Goal: Information Seeking & Learning: Learn about a topic

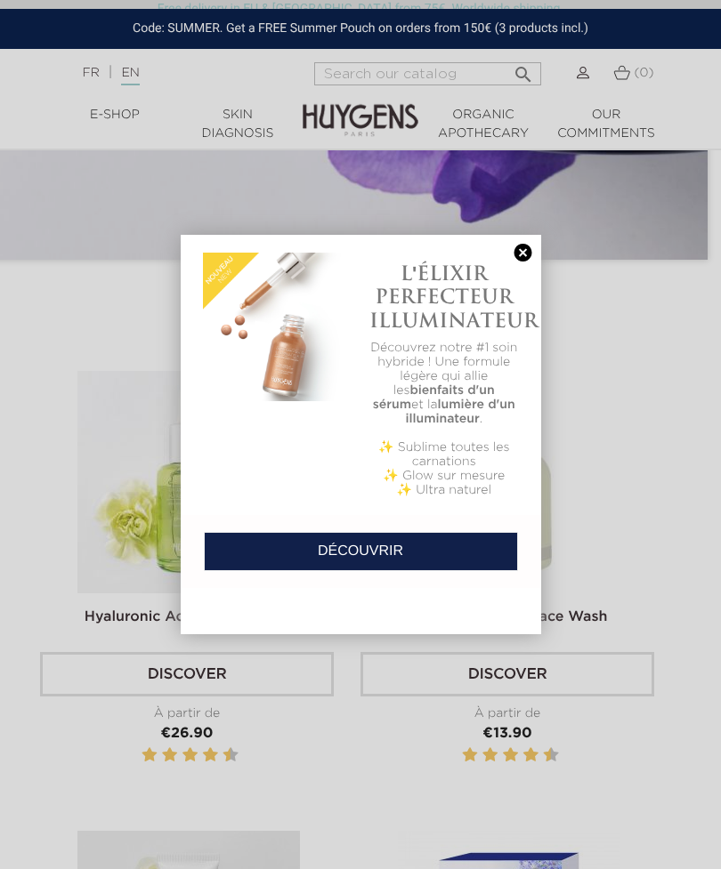
scroll to position [507, 13]
click at [521, 249] on link at bounding box center [523, 253] width 25 height 19
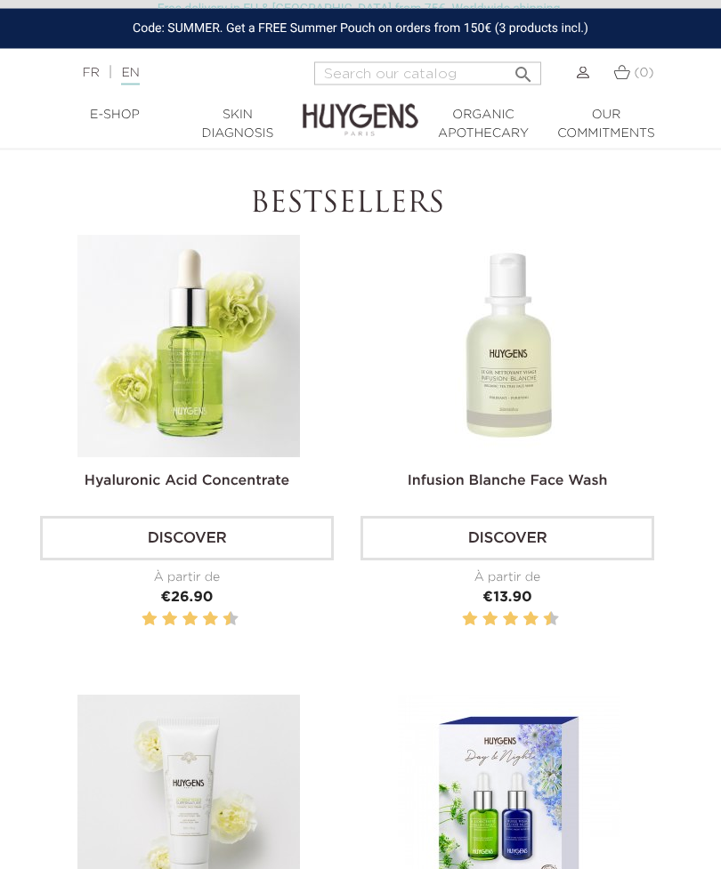
scroll to position [650, 13]
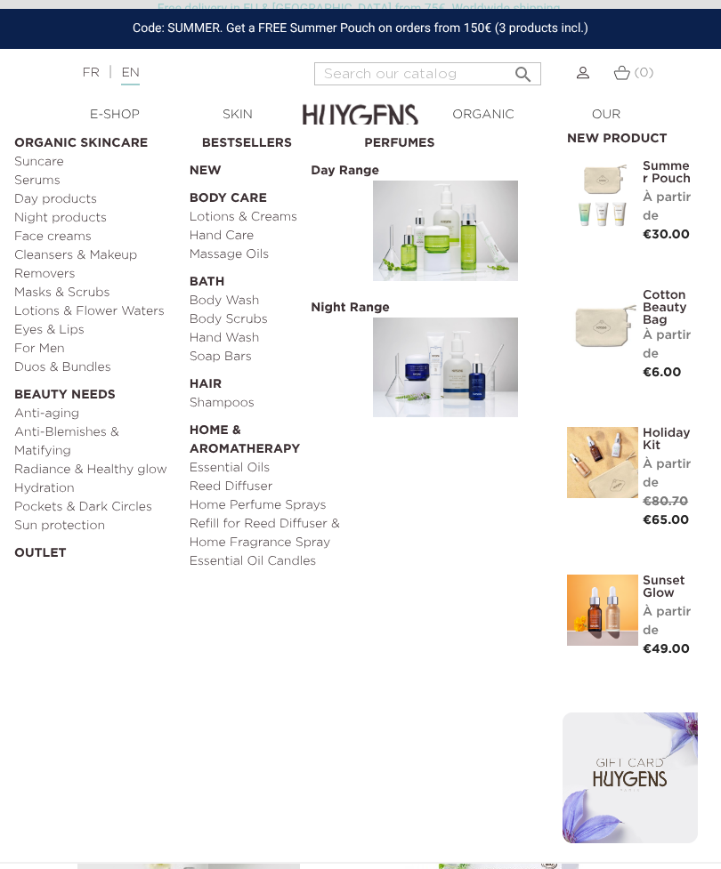
click at [91, 200] on link "Day products" at bounding box center [95, 199] width 163 height 19
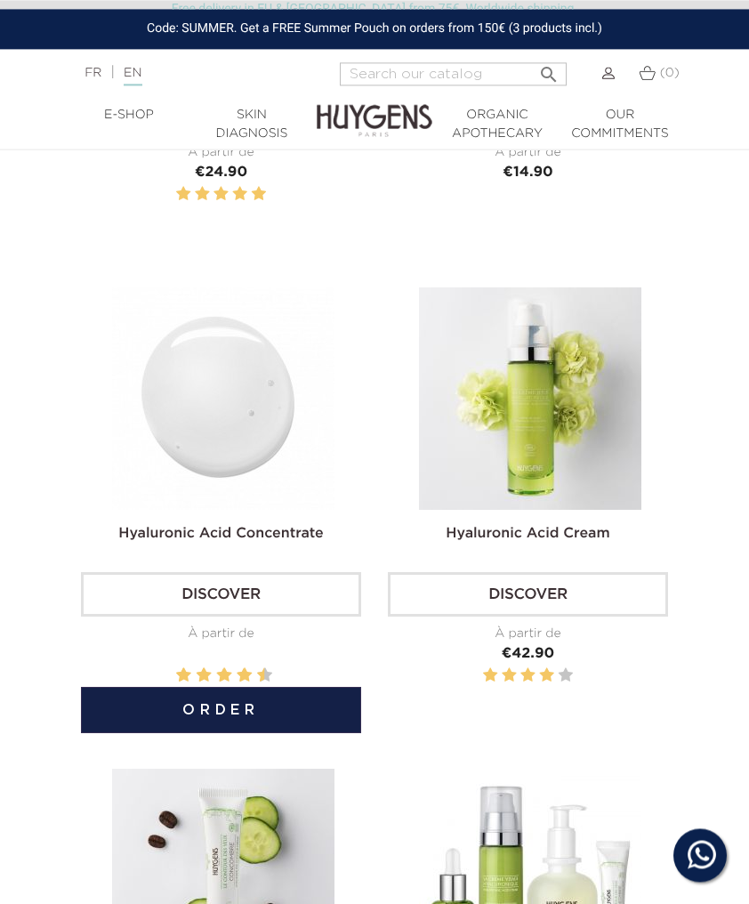
scroll to position [1576, 0]
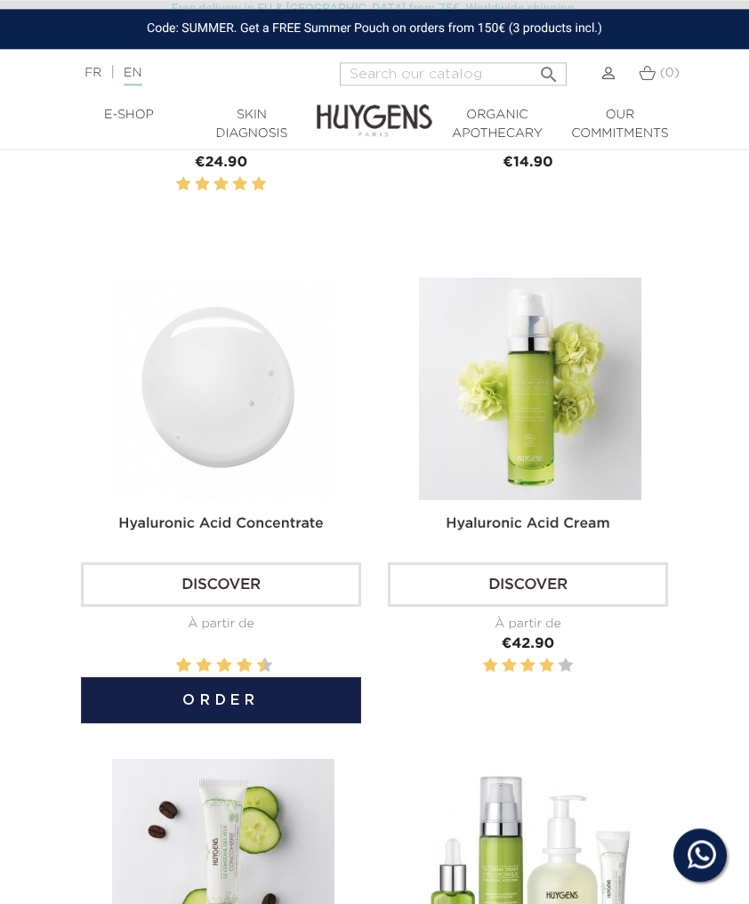
click at [220, 456] on img at bounding box center [223, 389] width 222 height 222
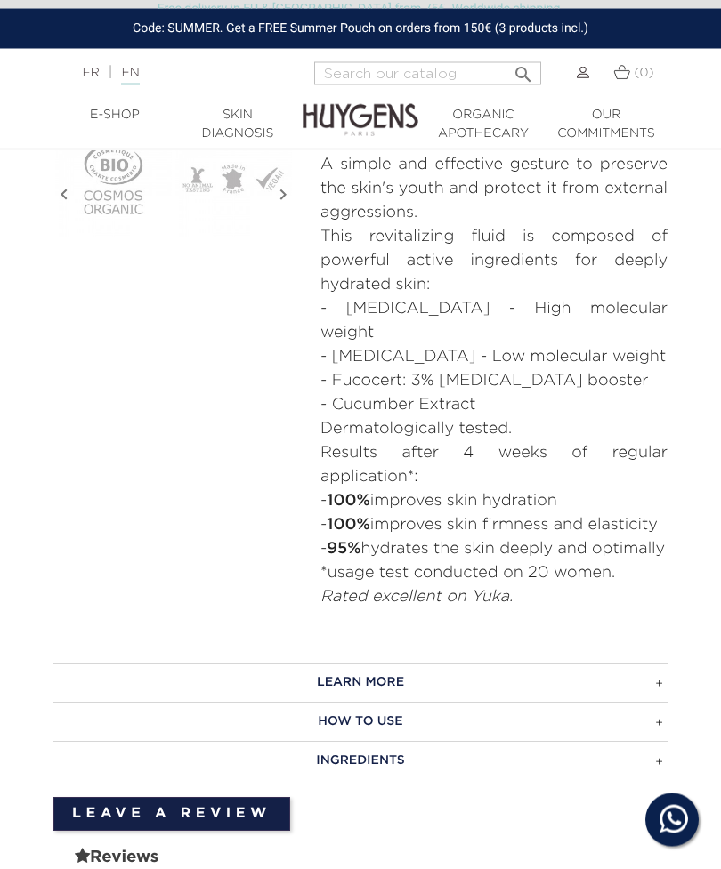
scroll to position [894, 0]
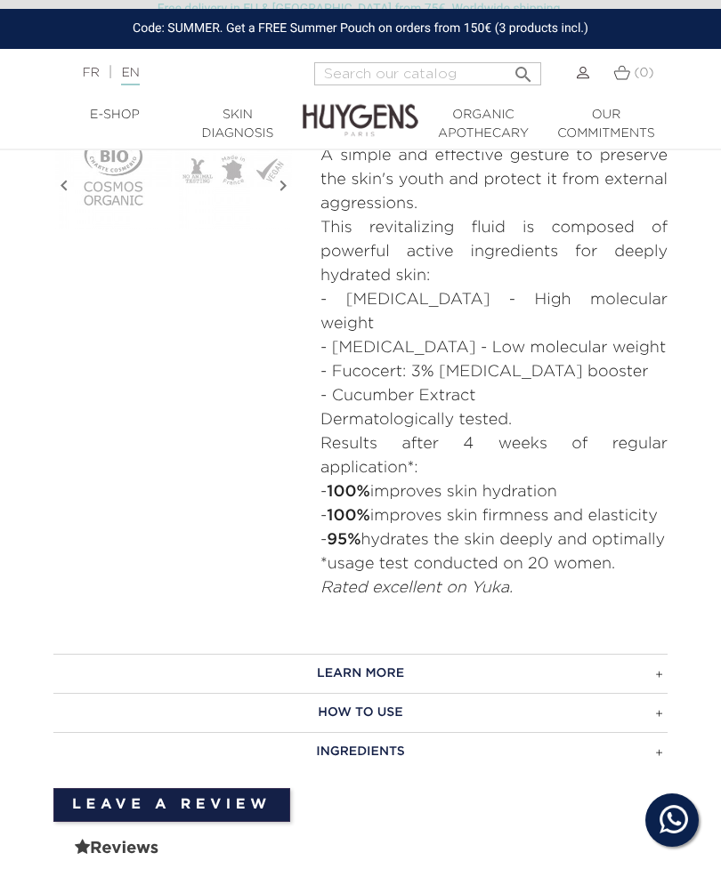
click at [665, 741] on h3 "INGREDIENTS" at bounding box center [360, 751] width 614 height 39
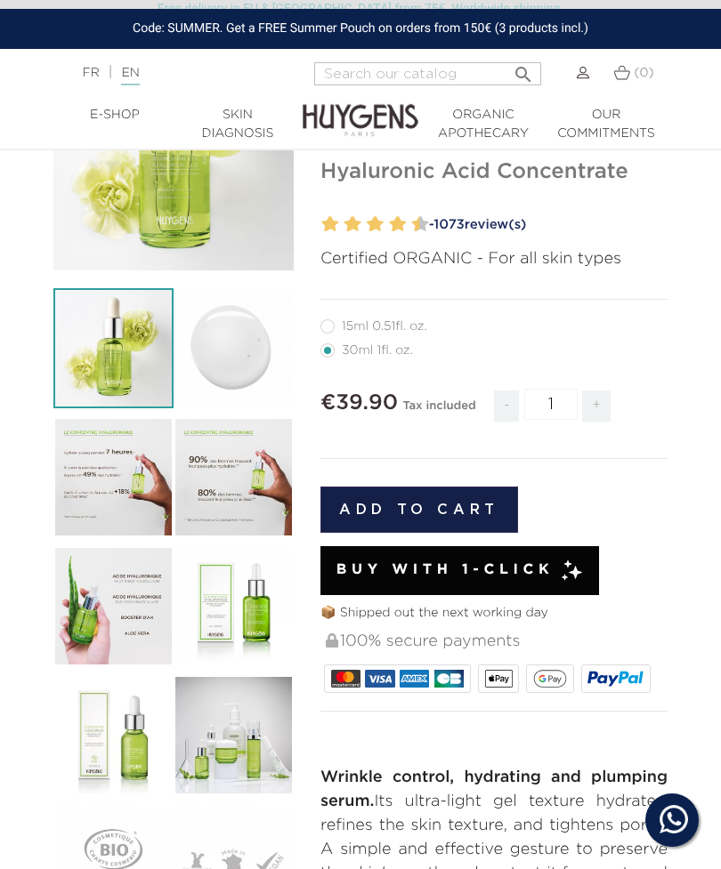
scroll to position [204, 0]
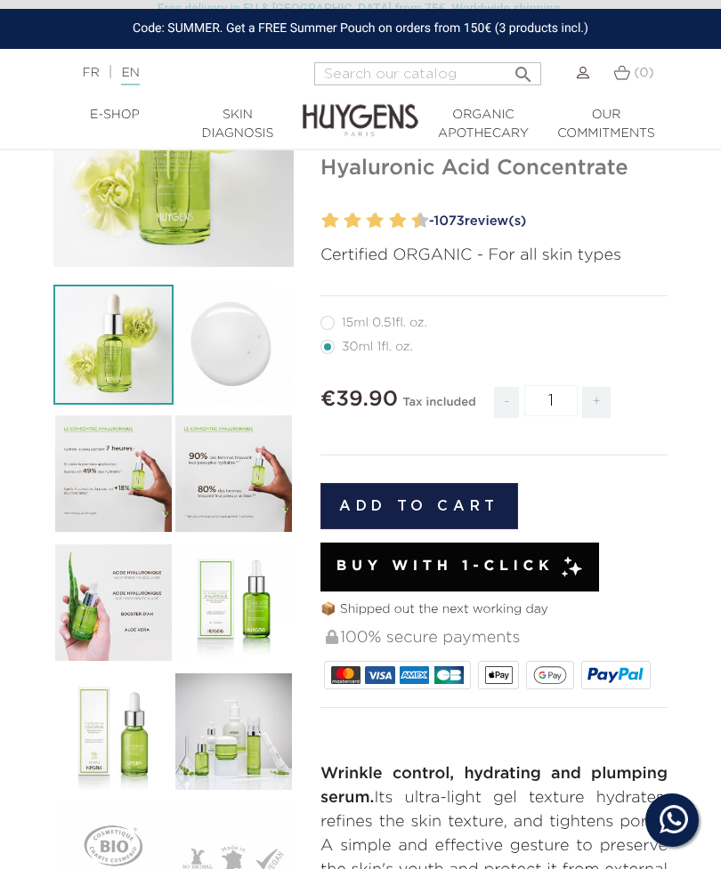
click at [116, 470] on img at bounding box center [113, 474] width 120 height 120
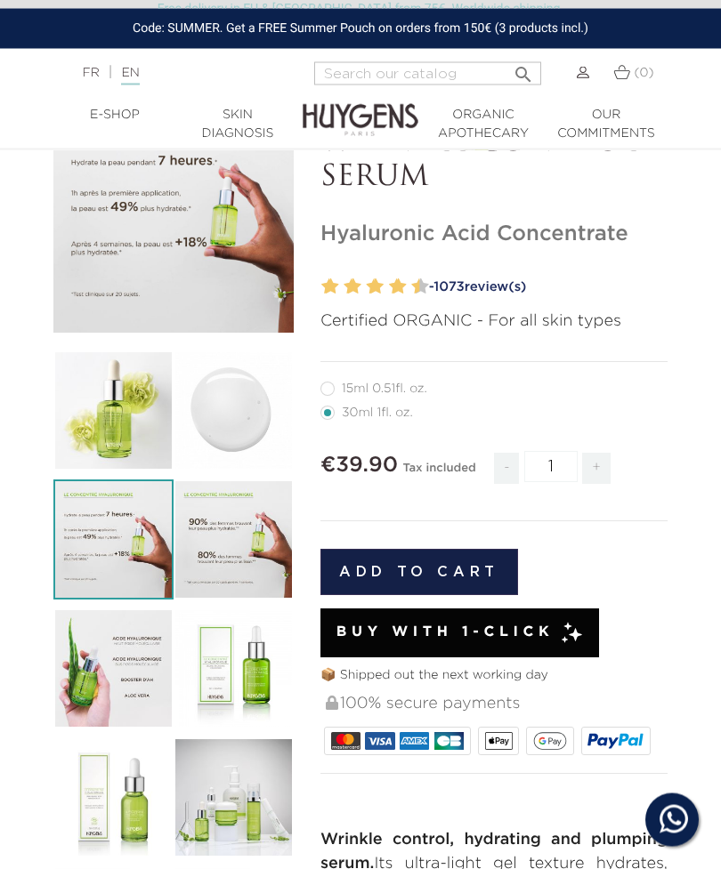
scroll to position [0, 0]
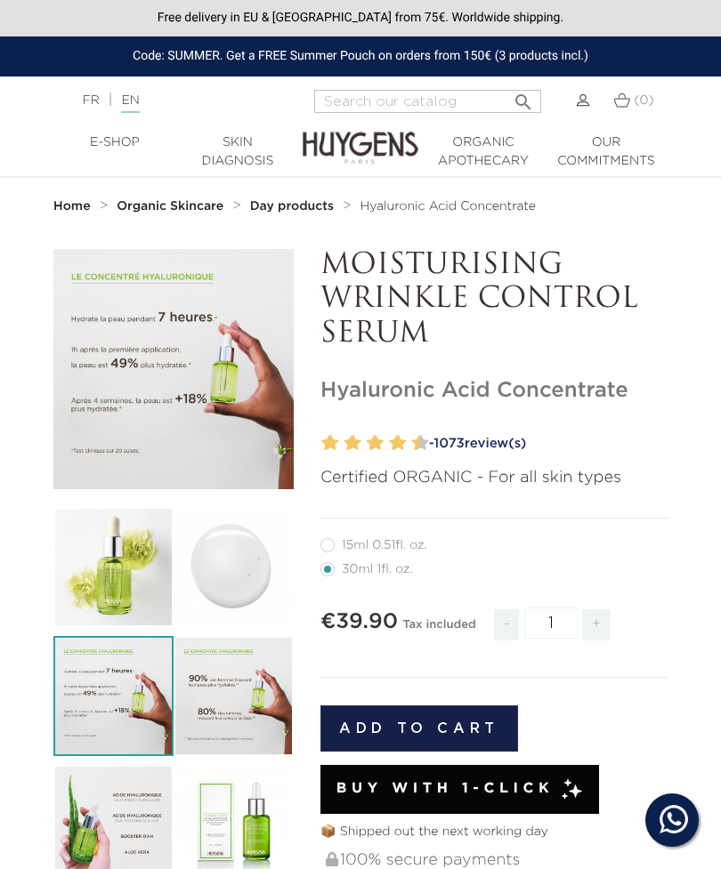
click at [117, 836] on img at bounding box center [113, 825] width 120 height 120
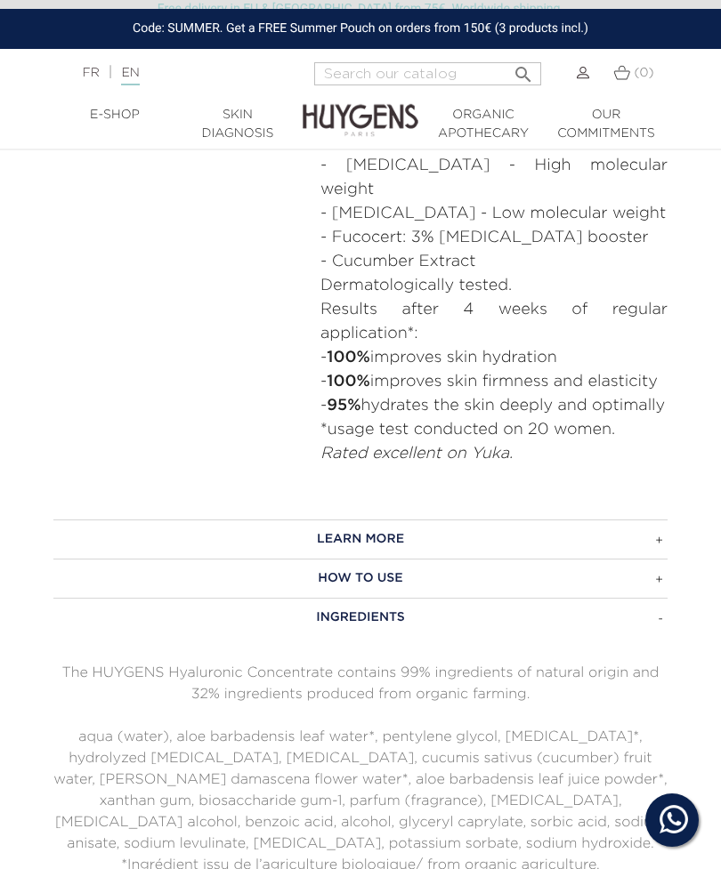
scroll to position [1028, 0]
click at [654, 529] on h3 "LEARN MORE" at bounding box center [360, 540] width 614 height 39
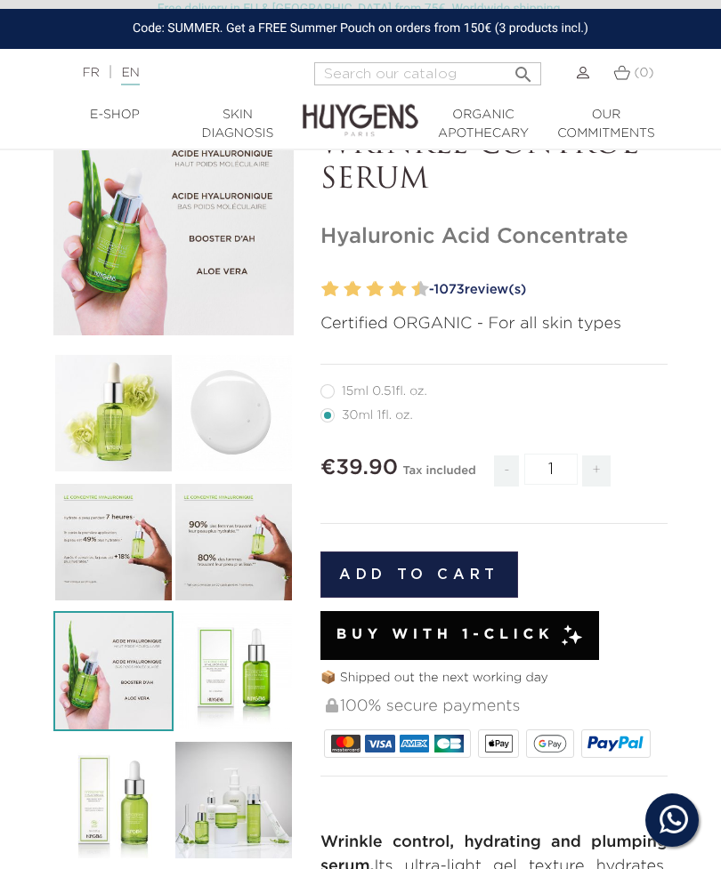
scroll to position [133, 0]
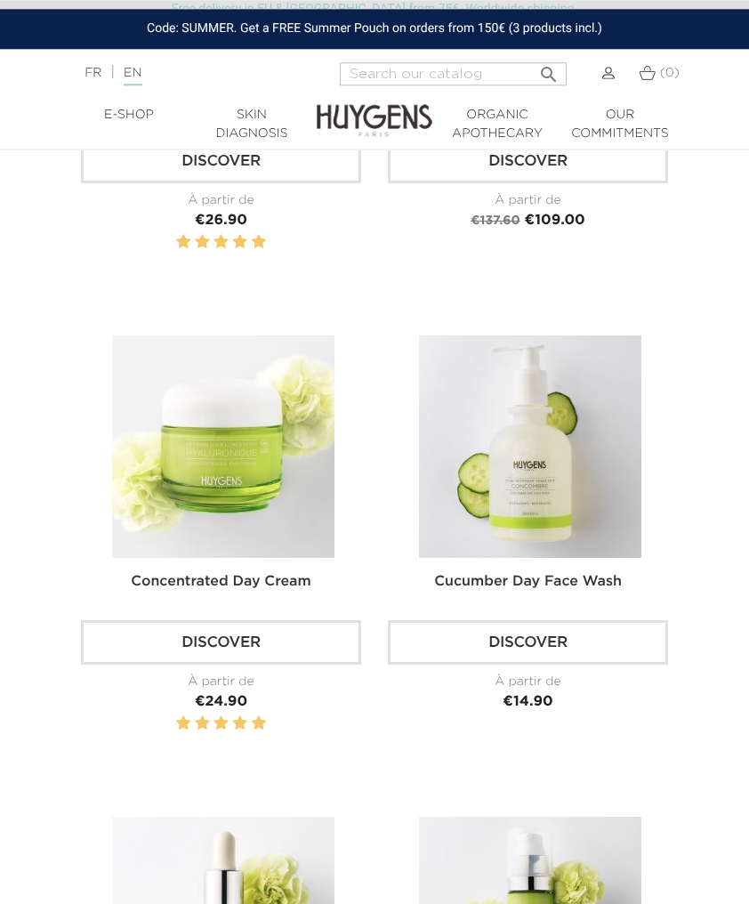
scroll to position [1035, 0]
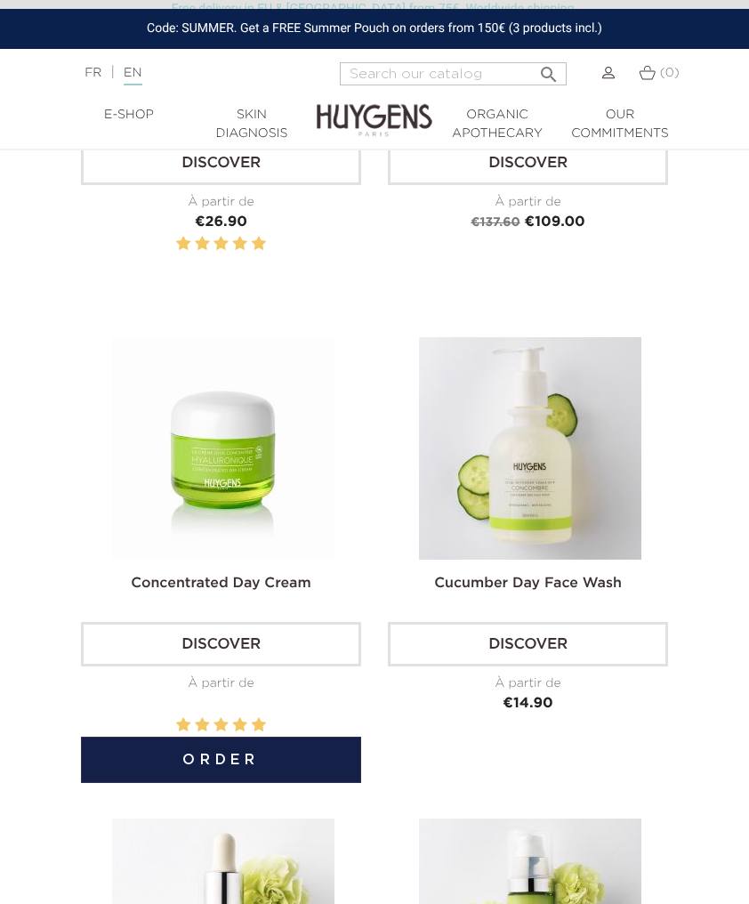
click at [224, 484] on img at bounding box center [223, 448] width 222 height 222
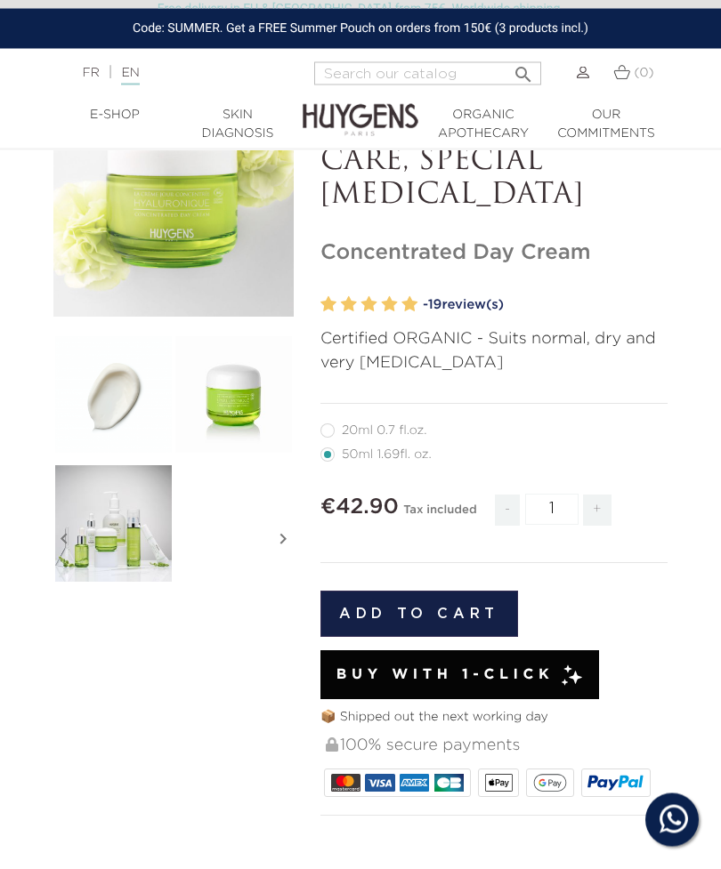
scroll to position [141, 0]
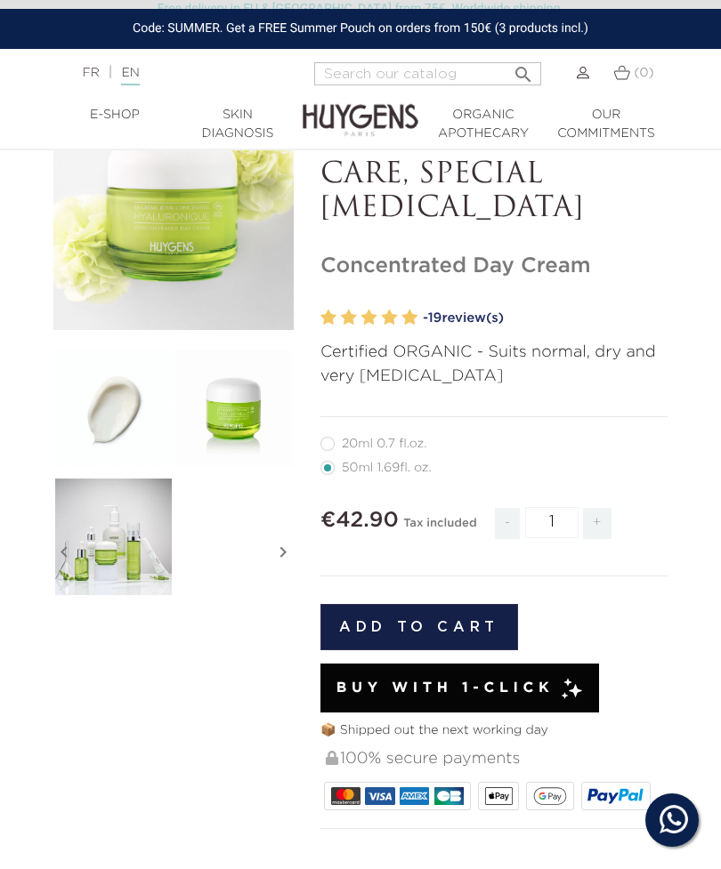
click at [287, 542] on icon "" at bounding box center [282, 552] width 21 height 89
click at [281, 543] on icon "" at bounding box center [282, 552] width 21 height 89
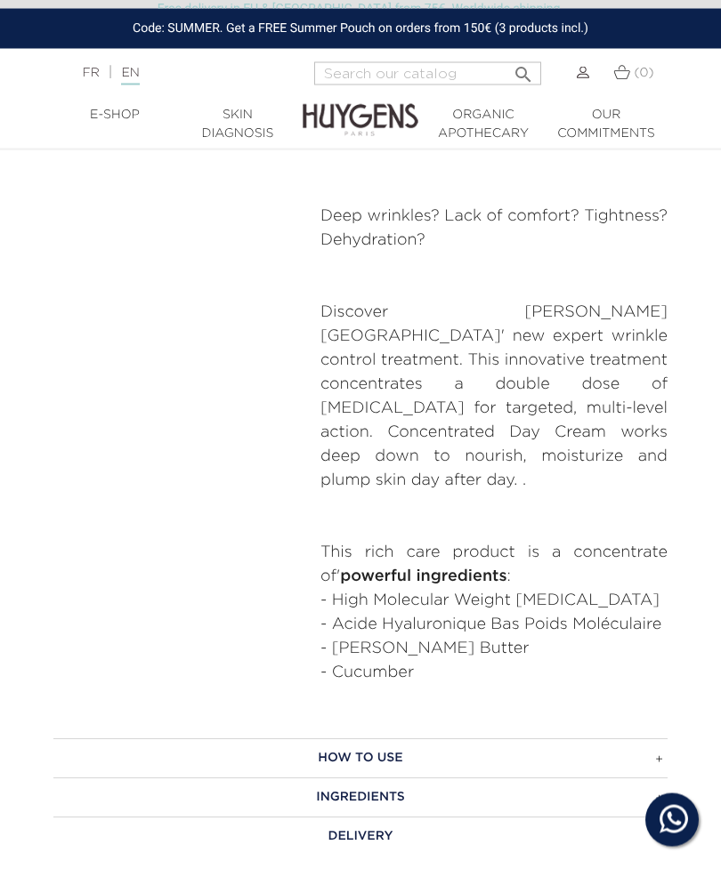
scroll to position [819, 0]
click at [655, 778] on h3 "Ingredients" at bounding box center [360, 797] width 614 height 39
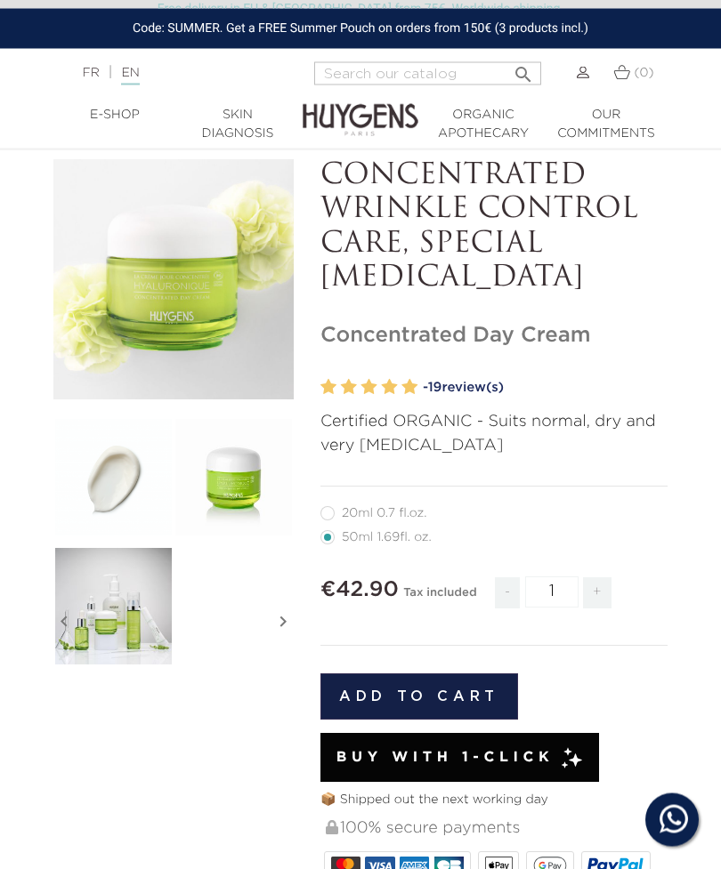
scroll to position [0, 0]
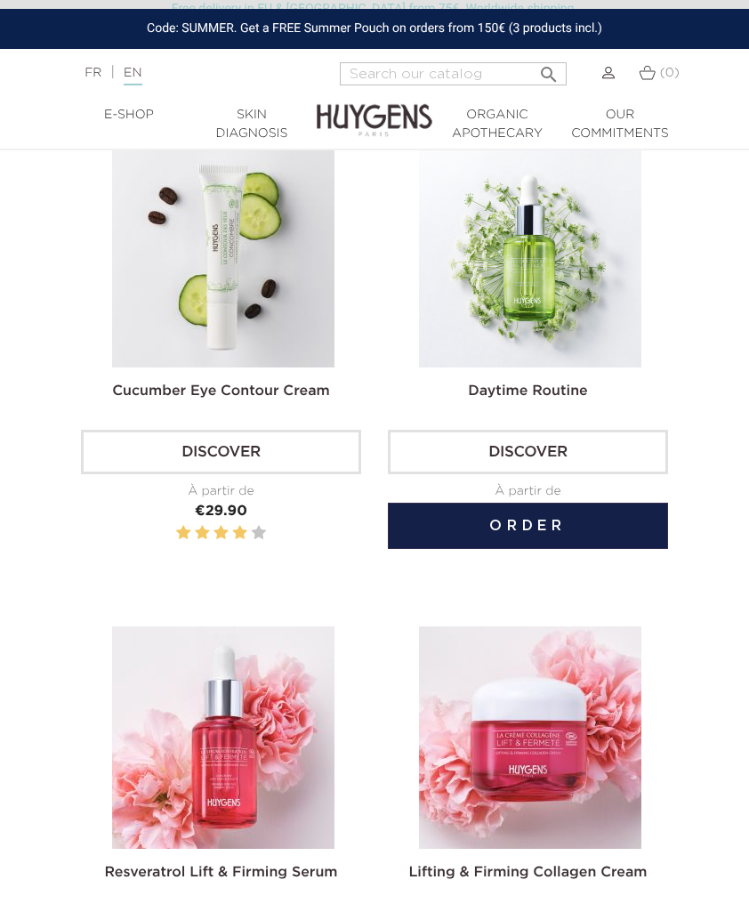
scroll to position [2190, 0]
click at [536, 311] on img at bounding box center [530, 256] width 222 height 222
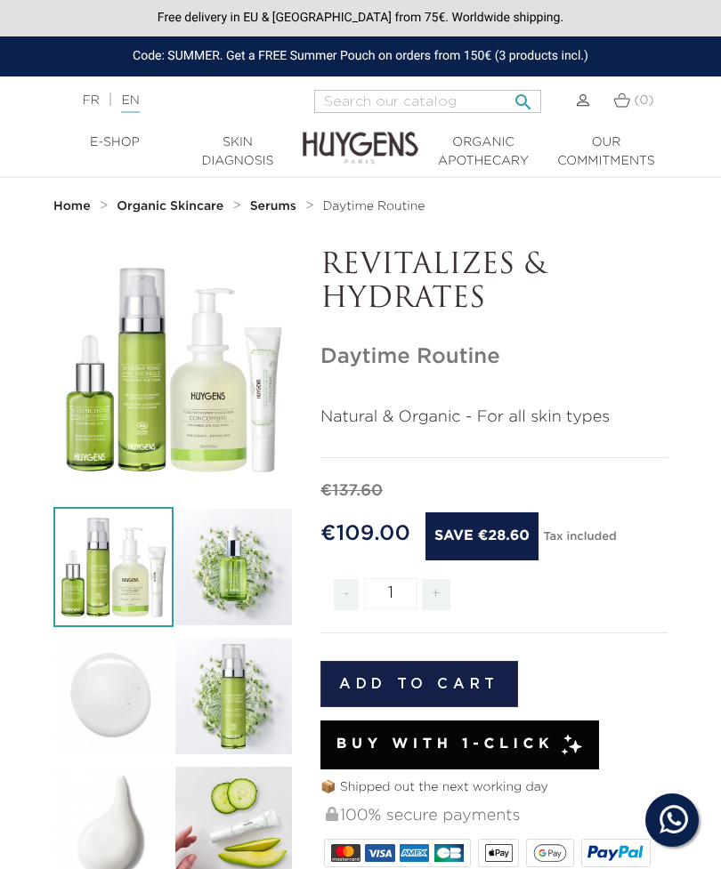
click at [333, 102] on input "Search" at bounding box center [427, 101] width 227 height 23
type input "Eye"
click at [509, 97] on button " Search" at bounding box center [523, 97] width 32 height 24
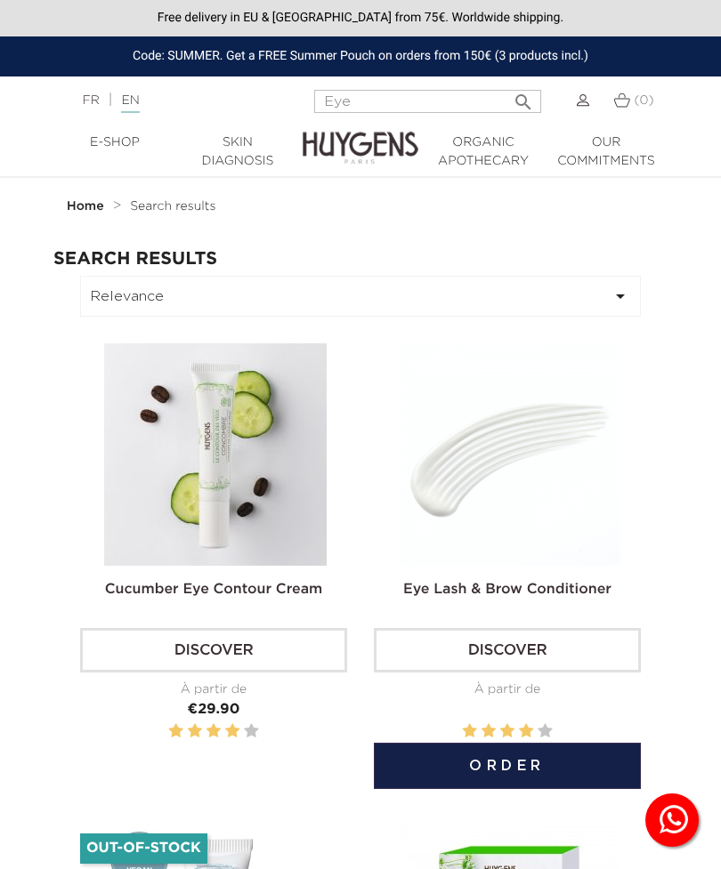
click at [499, 479] on img at bounding box center [509, 454] width 222 height 222
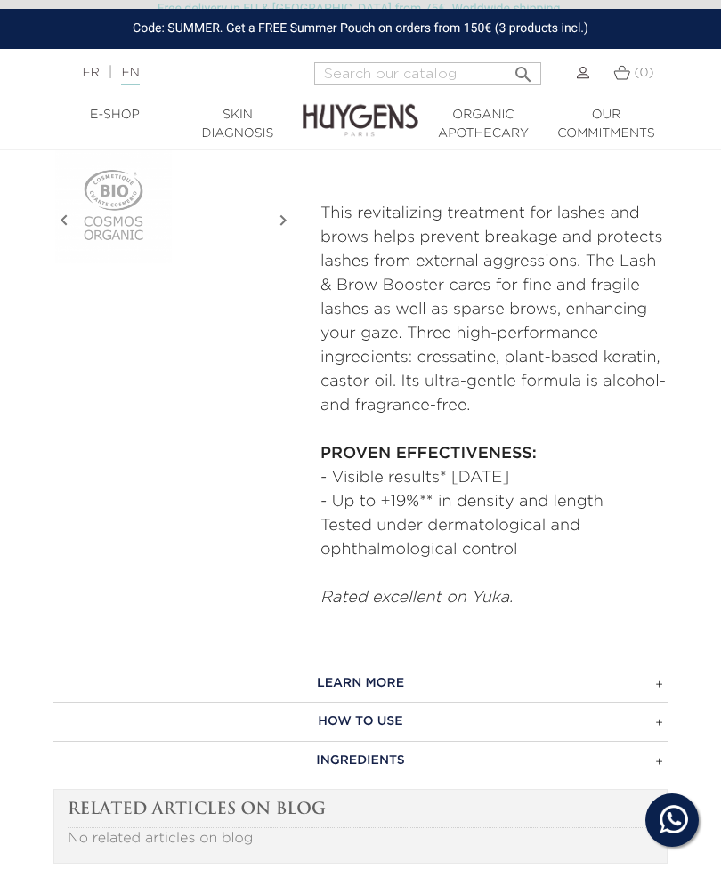
scroll to position [735, 0]
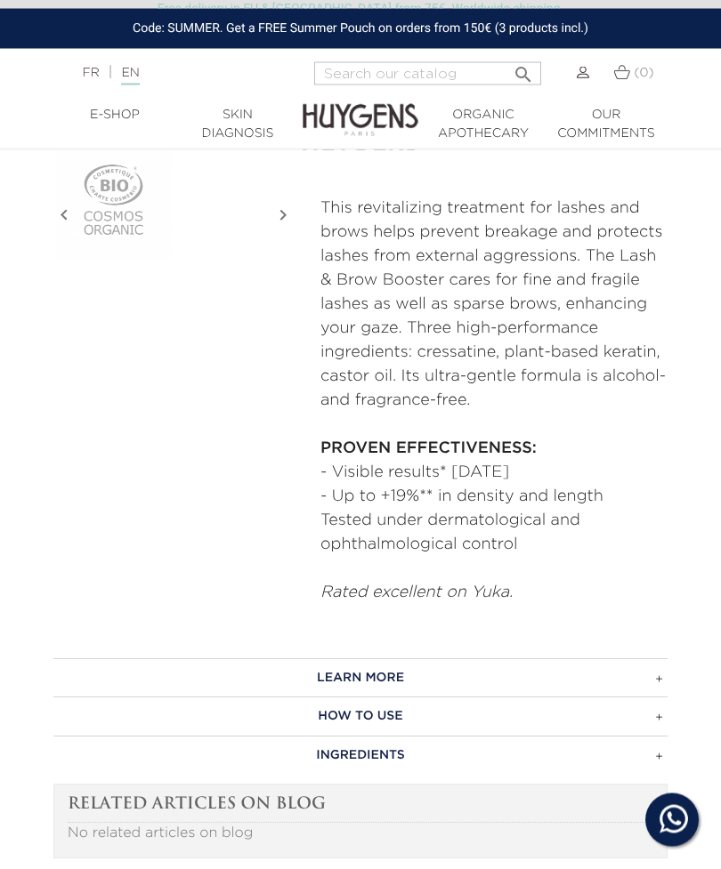
click at [656, 753] on h3 "INGREDIENTS" at bounding box center [360, 756] width 614 height 39
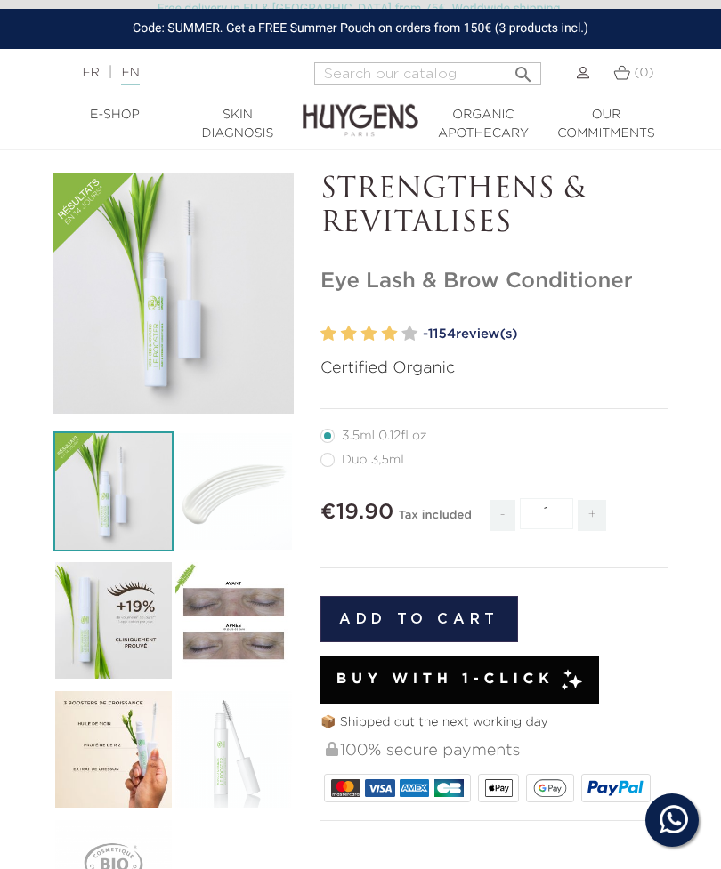
scroll to position [0, 0]
